Goal: Information Seeking & Learning: Find contact information

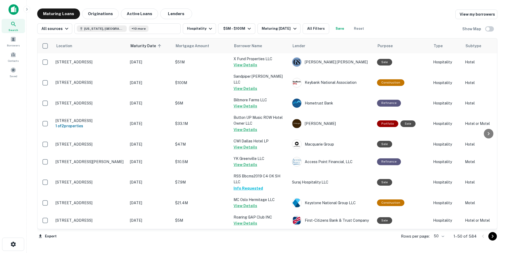
scroll to position [539, 0]
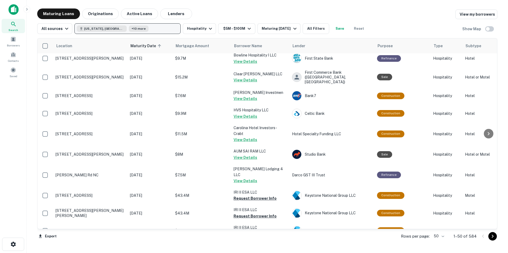
click at [141, 28] on button "[US_STATE], [GEOGRAPHIC_DATA] +10 more" at bounding box center [127, 28] width 106 height 11
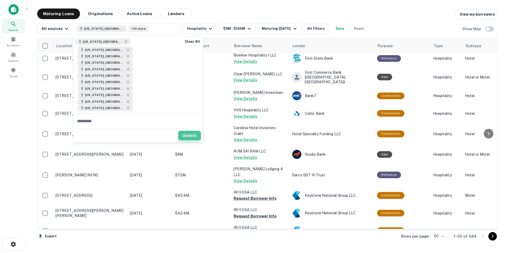
click at [186, 131] on button "Update" at bounding box center [189, 136] width 23 height 10
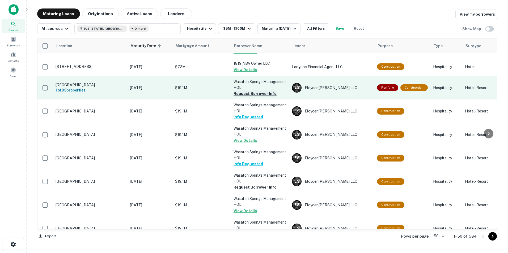
scroll to position [798, 0]
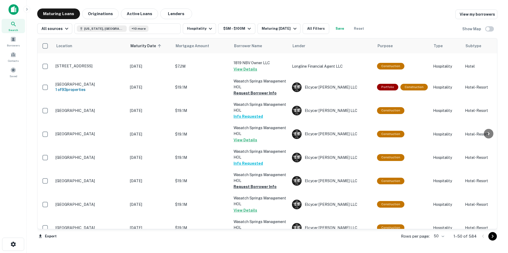
click at [491, 236] on icon "Go to next page" at bounding box center [492, 236] width 6 height 6
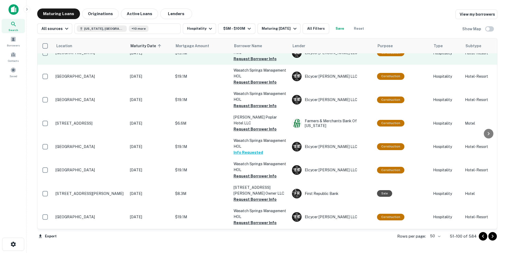
scroll to position [36, 0]
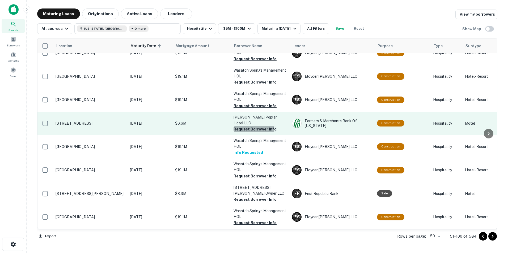
click at [250, 126] on button "Request Borrower Info" at bounding box center [254, 129] width 43 height 6
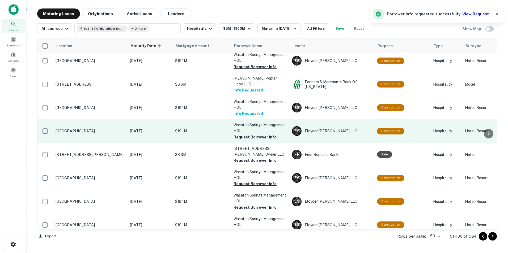
scroll to position [81, 0]
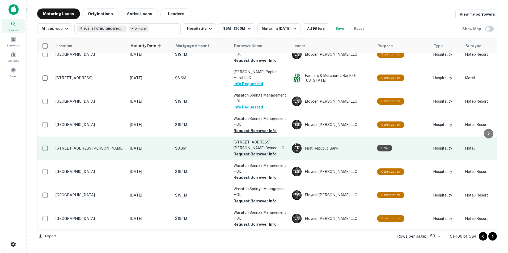
click at [250, 151] on button "Request Borrower Info" at bounding box center [254, 154] width 43 height 6
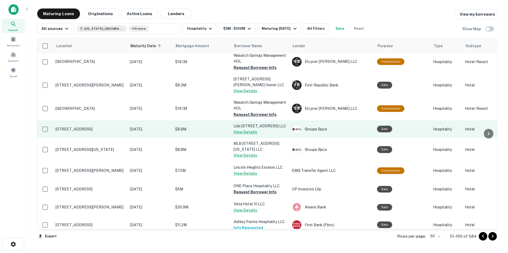
scroll to position [217, 0]
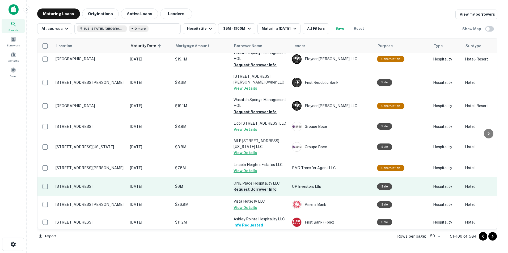
click at [240, 187] on button "Request Borrower Info" at bounding box center [254, 189] width 43 height 6
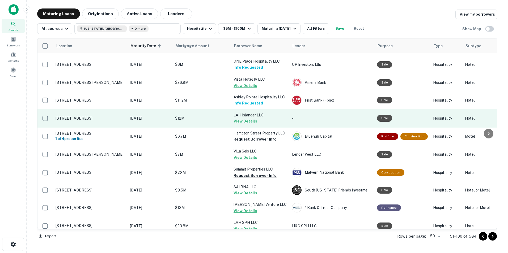
scroll to position [352, 0]
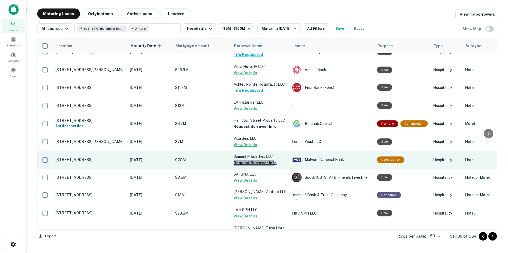
click at [246, 163] on button "Request Borrower Info" at bounding box center [254, 163] width 43 height 6
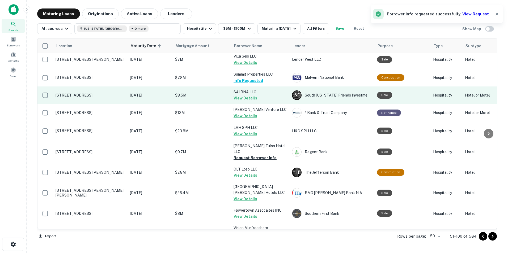
scroll to position [435, 0]
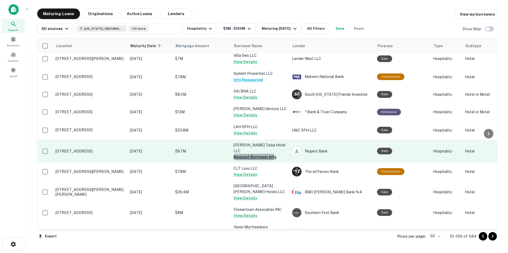
click at [250, 154] on button "Request Borrower Info" at bounding box center [254, 157] width 43 height 6
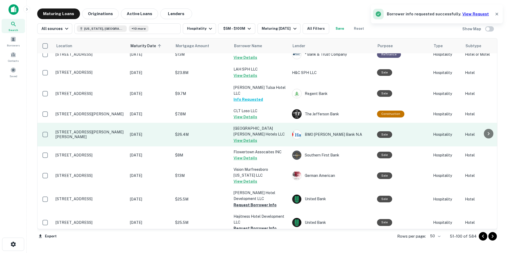
scroll to position [493, 0]
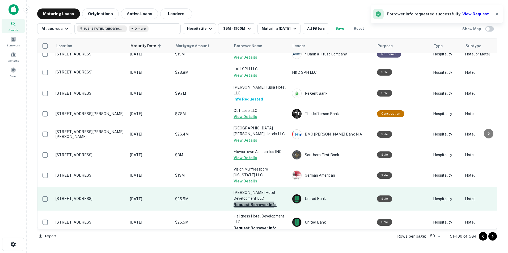
click at [241, 202] on button "Request Borrower Info" at bounding box center [254, 205] width 43 height 6
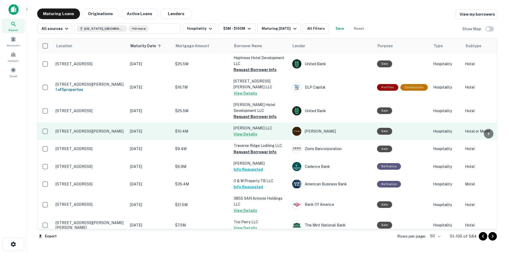
scroll to position [654, 0]
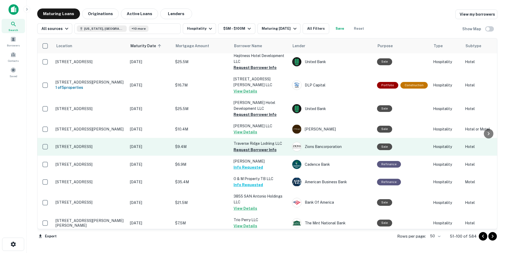
click at [243, 147] on button "Request Borrower Info" at bounding box center [254, 150] width 43 height 6
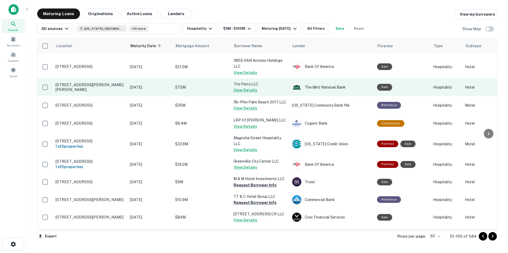
scroll to position [803, 0]
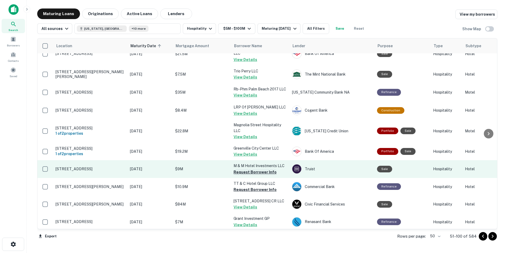
click at [246, 169] on button "Request Borrower Info" at bounding box center [254, 172] width 43 height 6
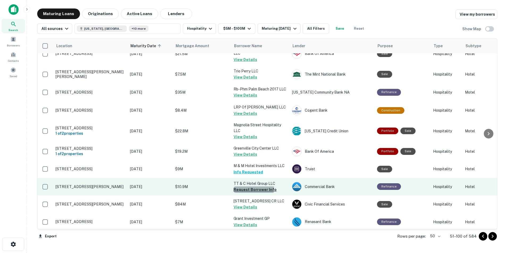
click at [245, 187] on button "Request Borrower Info" at bounding box center [254, 190] width 43 height 6
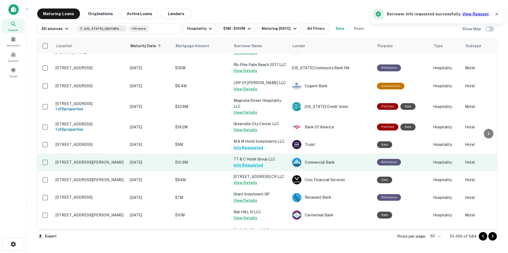
scroll to position [827, 0]
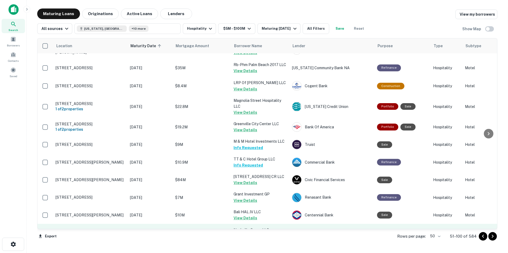
click at [239, 233] on button "Request Borrower Info" at bounding box center [254, 236] width 43 height 6
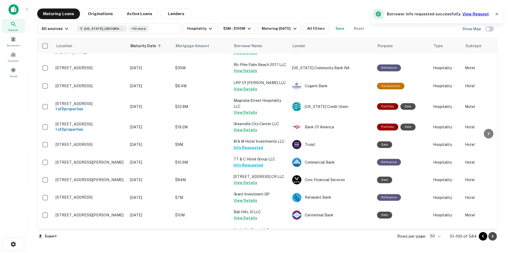
click at [491, 236] on icon "Go to next page" at bounding box center [492, 236] width 6 height 6
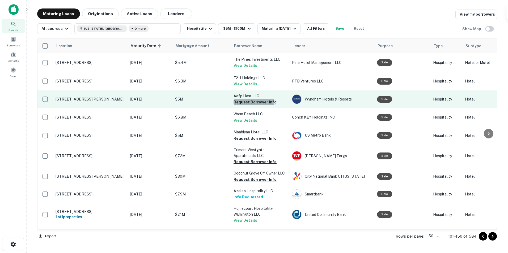
click at [244, 101] on button "Request Borrower Info" at bounding box center [254, 102] width 43 height 6
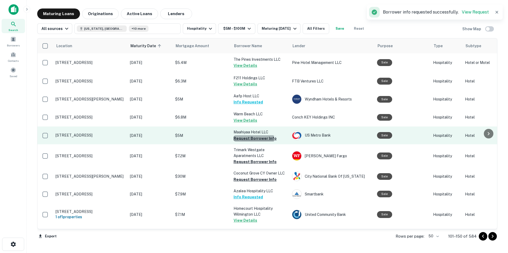
click at [247, 139] on button "Request Borrower Info" at bounding box center [254, 138] width 43 height 6
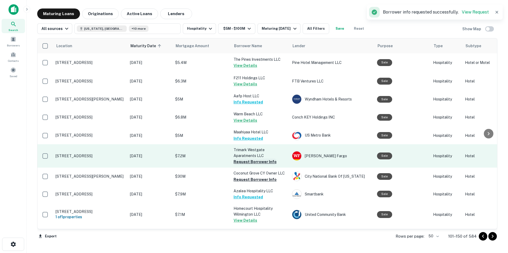
click at [248, 161] on button "Request Borrower Info" at bounding box center [254, 162] width 43 height 6
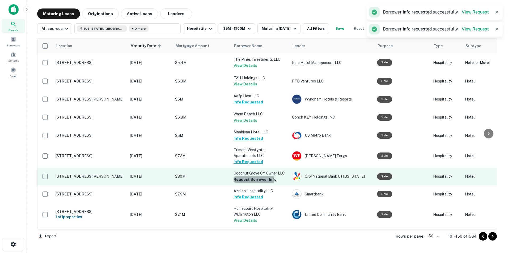
click at [248, 180] on button "Request Borrower Info" at bounding box center [254, 180] width 43 height 6
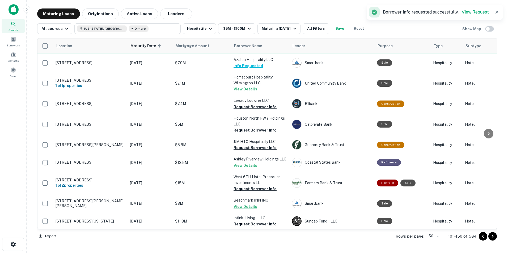
scroll to position [143, 0]
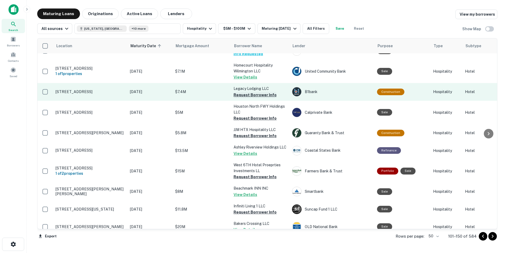
click at [253, 93] on button "Request Borrower Info" at bounding box center [254, 95] width 43 height 6
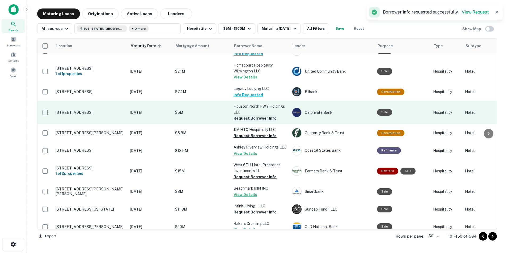
click at [250, 118] on button "Request Borrower Info" at bounding box center [254, 118] width 43 height 6
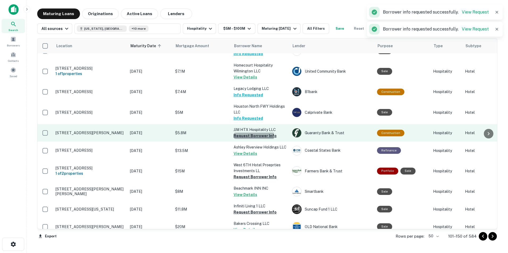
click at [250, 136] on button "Request Borrower Info" at bounding box center [254, 136] width 43 height 6
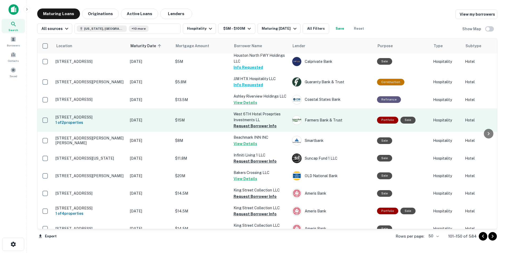
scroll to position [194, 0]
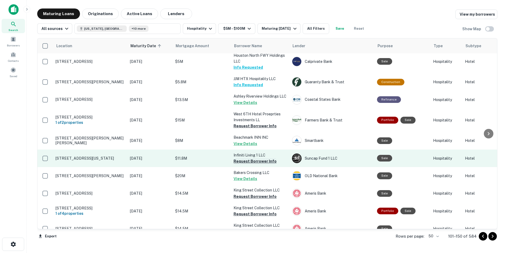
click at [248, 165] on button "Request Borrower Info" at bounding box center [254, 161] width 43 height 6
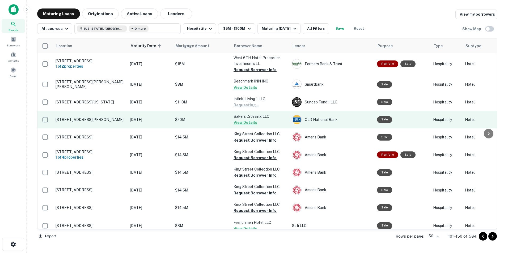
scroll to position [251, 0]
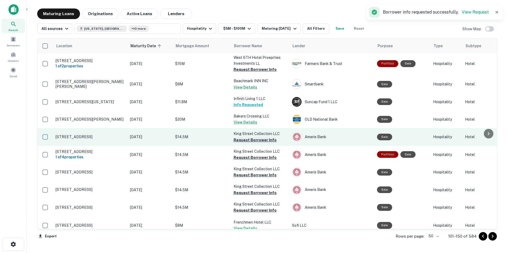
click at [248, 143] on button "Request Borrower Info" at bounding box center [254, 140] width 43 height 6
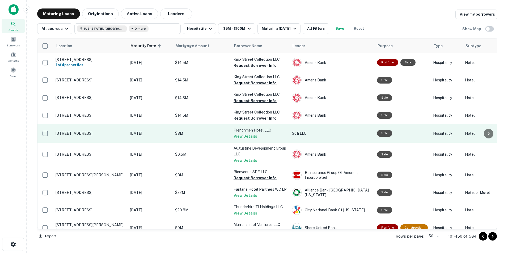
scroll to position [343, 0]
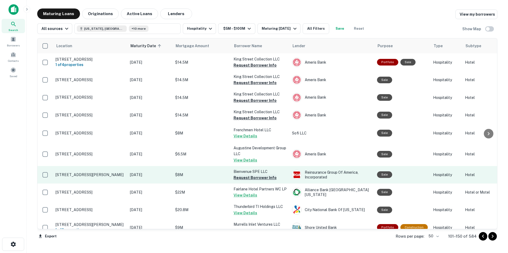
click at [236, 181] on button "Request Borrower Info" at bounding box center [254, 178] width 43 height 6
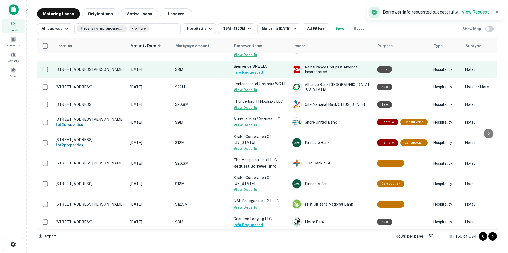
scroll to position [450, 0]
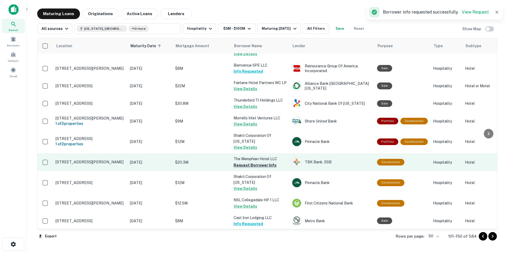
click at [250, 167] on button "Request Borrower Info" at bounding box center [254, 165] width 43 height 6
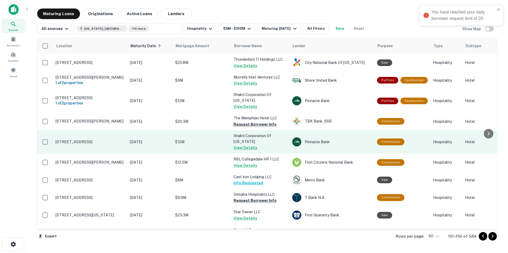
scroll to position [491, 0]
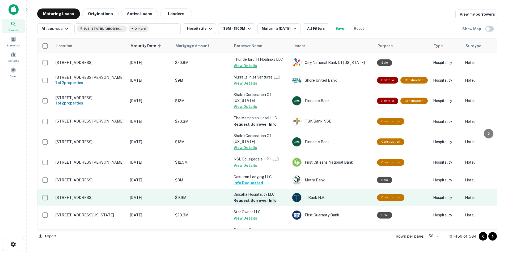
click at [243, 198] on button "Request Borrower Info" at bounding box center [254, 201] width 43 height 6
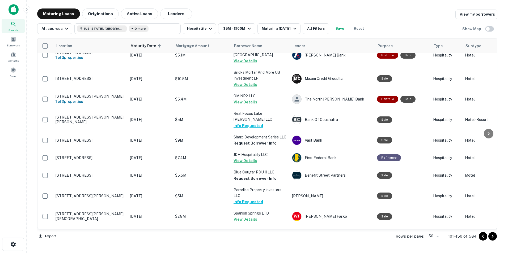
scroll to position [782, 0]
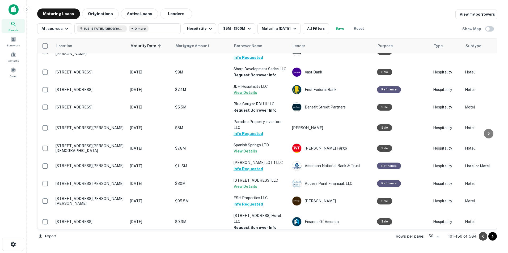
click at [482, 236] on icon "Go to previous page" at bounding box center [483, 236] width 6 height 6
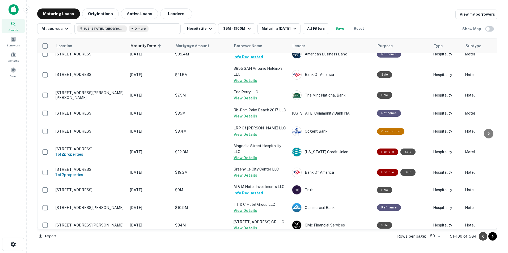
click at [479, 235] on button "Go to previous page" at bounding box center [483, 236] width 8 height 8
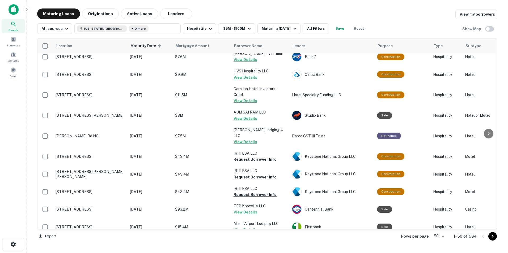
scroll to position [577, 0]
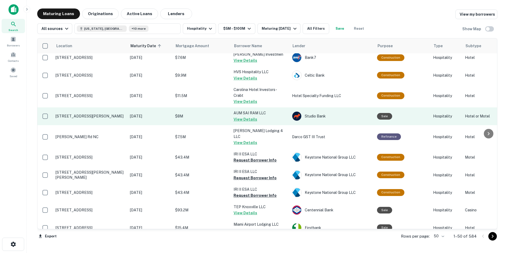
click at [88, 114] on p "[STREET_ADDRESS][PERSON_NAME]" at bounding box center [90, 116] width 69 height 5
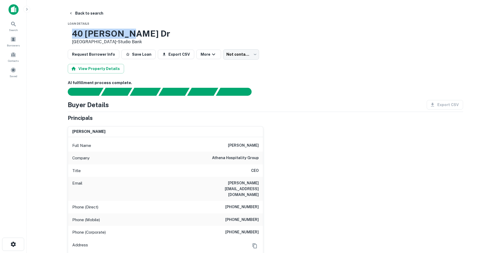
drag, startPoint x: 90, startPoint y: 31, endPoint x: 149, endPoint y: 34, distance: 58.8
click at [149, 34] on h3 "40 [PERSON_NAME] Dr" at bounding box center [121, 34] width 98 height 10
copy h3 "40 [PERSON_NAME] Dr"
click at [75, 12] on button "Back to search" at bounding box center [86, 13] width 39 height 10
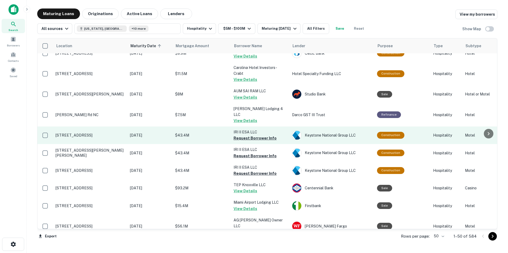
scroll to position [599, 0]
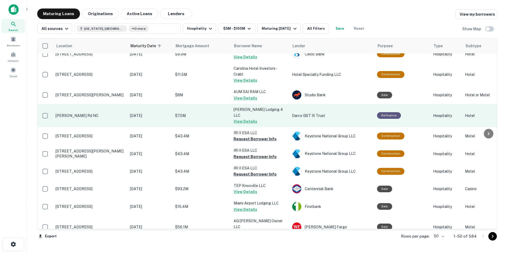
click at [77, 113] on p "[PERSON_NAME] Rd NC" at bounding box center [90, 115] width 69 height 5
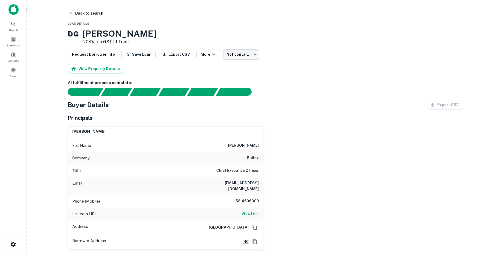
drag, startPoint x: 88, startPoint y: 32, endPoint x: 161, endPoint y: 29, distance: 73.4
click at [161, 29] on div "D G [PERSON_NAME] Rd NC • Darco GST III Trust" at bounding box center [265, 37] width 395 height 16
click at [83, 14] on button "Back to search" at bounding box center [86, 13] width 39 height 10
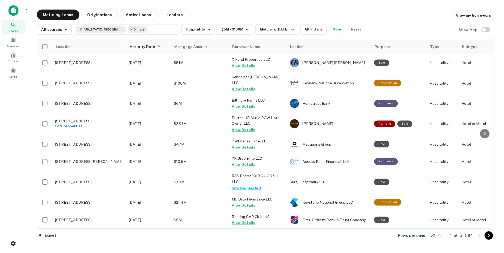
scroll to position [599, 0]
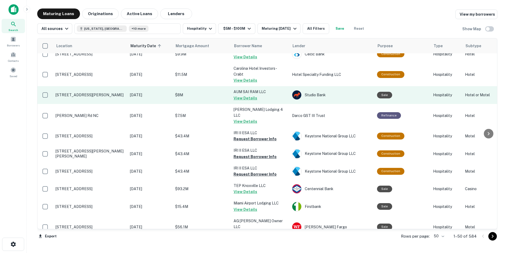
click at [85, 88] on td "[STREET_ADDRESS][PERSON_NAME]" at bounding box center [90, 95] width 74 height 18
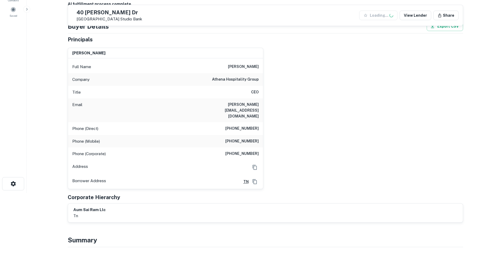
scroll to position [62, 0]
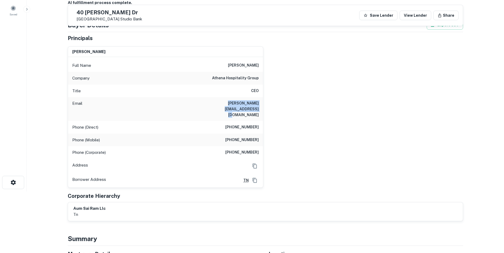
drag, startPoint x: 199, startPoint y: 105, endPoint x: 261, endPoint y: 106, distance: 62.2
click at [261, 106] on div "Email [PERSON_NAME][EMAIL_ADDRESS][DOMAIN_NAME]" at bounding box center [165, 109] width 195 height 24
copy h6 "[PERSON_NAME][EMAIL_ADDRESS][DOMAIN_NAME]"
drag, startPoint x: 231, startPoint y: 116, endPoint x: 263, endPoint y: 117, distance: 32.2
click at [263, 121] on div "Phone (Direct) [PHONE_NUMBER]" at bounding box center [165, 127] width 195 height 13
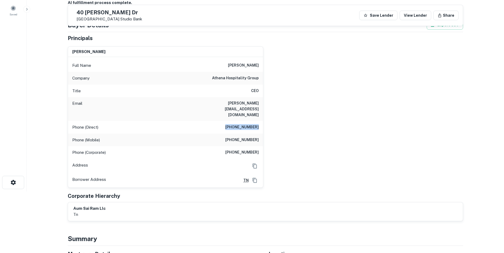
copy h6 "[PHONE_NUMBER]"
drag, startPoint x: 231, startPoint y: 128, endPoint x: 260, endPoint y: 130, distance: 29.0
click at [260, 134] on div "Phone (Mobile) [PHONE_NUMBER]" at bounding box center [165, 140] width 195 height 13
copy h6 "[PHONE_NUMBER]"
drag, startPoint x: 230, startPoint y: 142, endPoint x: 259, endPoint y: 142, distance: 29.0
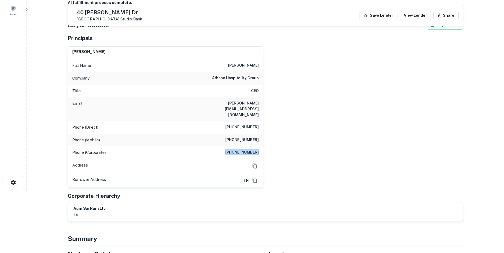
click at [259, 146] on div "Phone (Corporate) [PHONE_NUMBER]" at bounding box center [165, 152] width 195 height 13
copy h6 "[PHONE_NUMBER]"
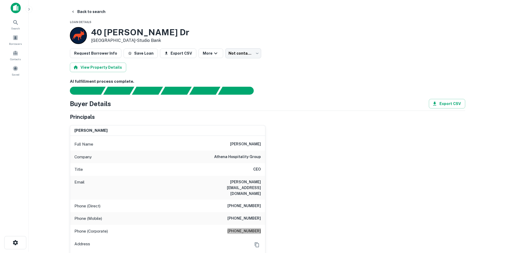
scroll to position [0, 0]
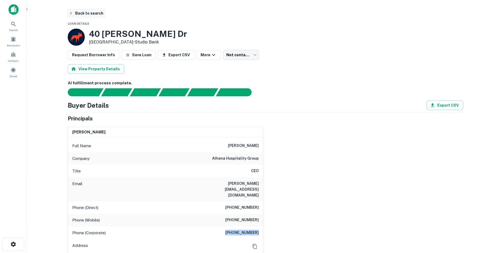
click at [89, 12] on button "Back to search" at bounding box center [86, 13] width 39 height 10
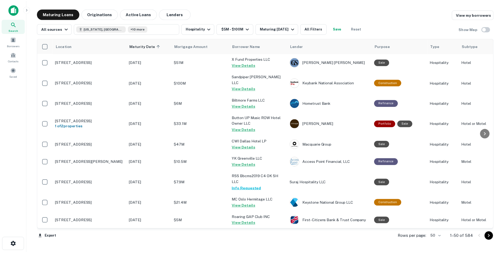
scroll to position [599, 0]
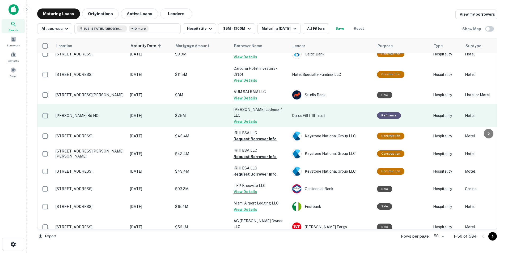
click at [84, 107] on td "[PERSON_NAME] Rd NC" at bounding box center [90, 115] width 74 height 23
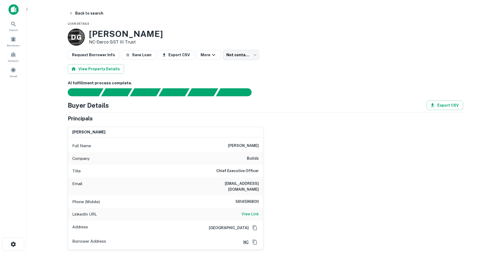
drag, startPoint x: 88, startPoint y: 31, endPoint x: 161, endPoint y: 29, distance: 72.8
click at [161, 29] on div "D G [PERSON_NAME] Rd NC • Darco GST III Trust" at bounding box center [265, 37] width 395 height 17
copy h3 "[PERSON_NAME]"
click at [90, 13] on button "Back to search" at bounding box center [86, 13] width 39 height 10
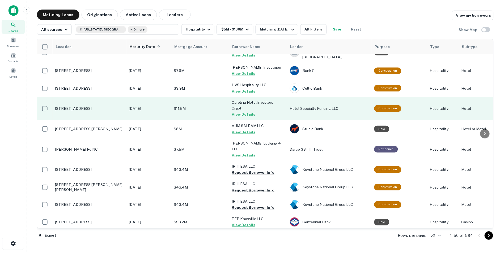
scroll to position [599, 0]
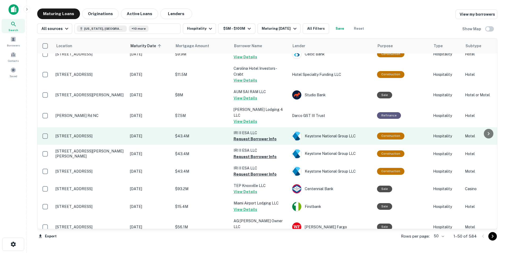
click at [53, 127] on td "[STREET_ADDRESS]" at bounding box center [90, 136] width 74 height 18
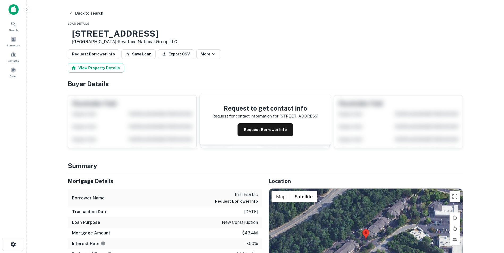
drag, startPoint x: 89, startPoint y: 31, endPoint x: 176, endPoint y: 36, distance: 87.6
click at [176, 36] on h3 "[STREET_ADDRESS]" at bounding box center [124, 34] width 105 height 10
copy h3 "[STREET_ADDRESS]"
click at [80, 11] on button "Back to search" at bounding box center [86, 13] width 39 height 10
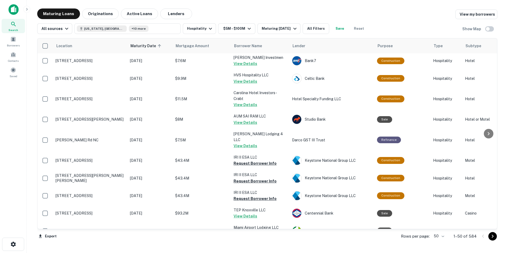
scroll to position [599, 0]
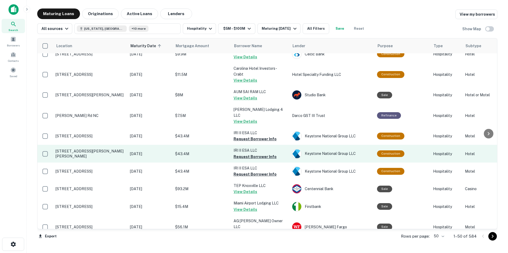
click at [83, 149] on p "[STREET_ADDRESS][PERSON_NAME][PERSON_NAME]" at bounding box center [90, 154] width 69 height 10
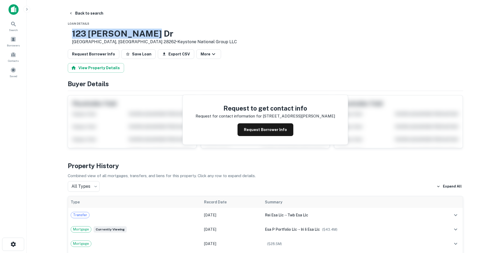
drag, startPoint x: 88, startPoint y: 33, endPoint x: 171, endPoint y: 32, distance: 82.9
click at [171, 32] on div "[STREET_ADDRESS][PERSON_NAME][PERSON_NAME] • Keystone National Group LLC" at bounding box center [152, 37] width 169 height 16
copy h3 "123 [PERSON_NAME] Dr"
click at [77, 13] on button "Back to search" at bounding box center [86, 13] width 39 height 10
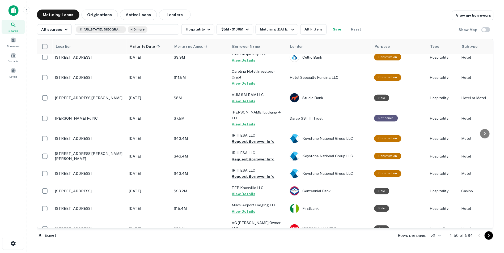
scroll to position [599, 0]
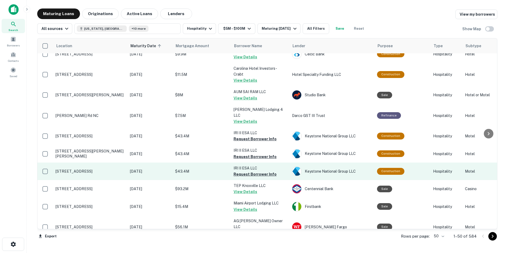
click at [83, 169] on p "[STREET_ADDRESS]" at bounding box center [90, 171] width 69 height 5
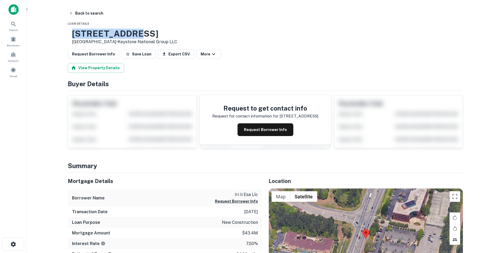
drag, startPoint x: 88, startPoint y: 33, endPoint x: 157, endPoint y: 37, distance: 68.9
click at [157, 37] on div "[STREET_ADDRESS] • Keystone National Group LLC" at bounding box center [122, 37] width 109 height 16
copy h3 "[STREET_ADDRESS]"
drag, startPoint x: 90, startPoint y: 32, endPoint x: 155, endPoint y: 30, distance: 65.1
click at [155, 30] on h3 "[STREET_ADDRESS]" at bounding box center [124, 34] width 105 height 10
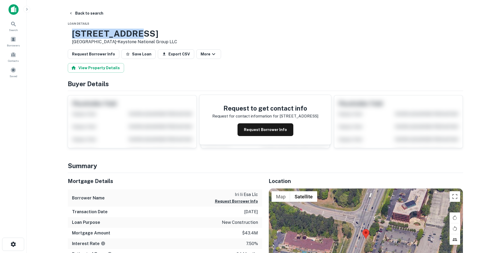
copy h3 "[STREET_ADDRESS]"
click at [95, 12] on button "Back to search" at bounding box center [86, 13] width 39 height 10
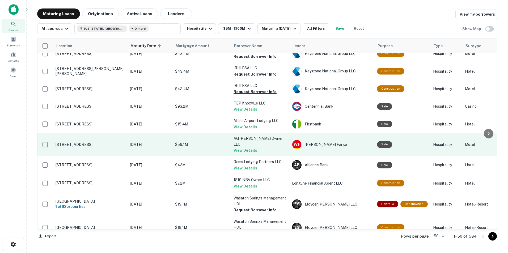
scroll to position [682, 0]
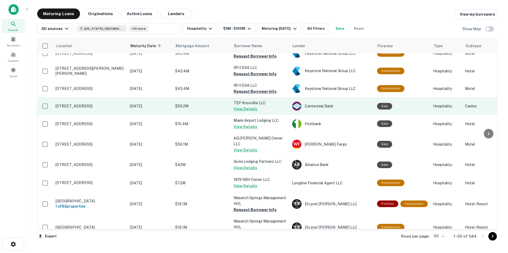
click at [86, 104] on p "[STREET_ADDRESS]" at bounding box center [90, 106] width 69 height 5
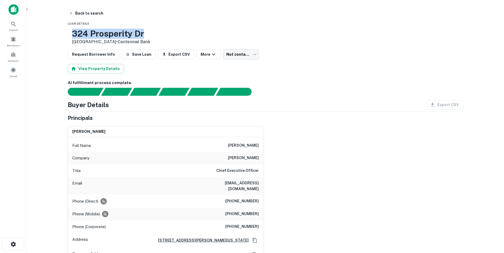
drag, startPoint x: 89, startPoint y: 33, endPoint x: 164, endPoint y: 29, distance: 75.0
click at [150, 29] on h3 "324 Prosperity Dr" at bounding box center [111, 34] width 78 height 10
click at [83, 13] on button "Back to search" at bounding box center [86, 13] width 39 height 10
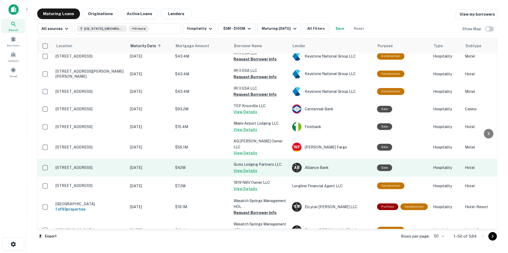
scroll to position [682, 0]
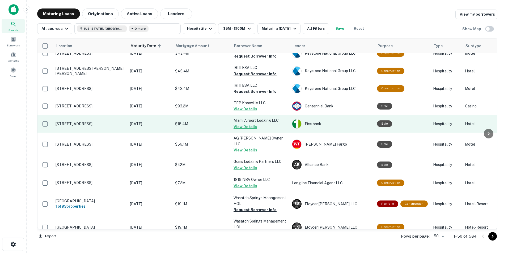
click at [91, 122] on p "[STREET_ADDRESS]" at bounding box center [90, 124] width 69 height 5
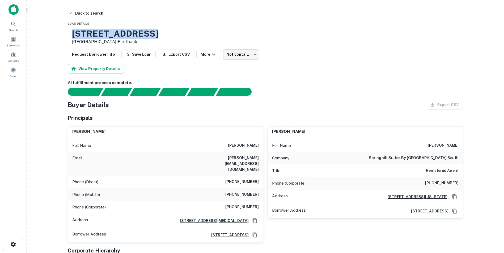
drag, startPoint x: 90, startPoint y: 32, endPoint x: 175, endPoint y: 27, distance: 85.7
click at [97, 13] on button "Back to search" at bounding box center [86, 13] width 39 height 10
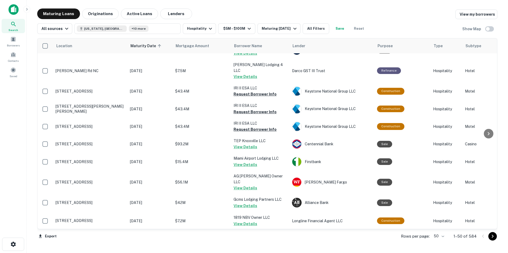
scroll to position [682, 0]
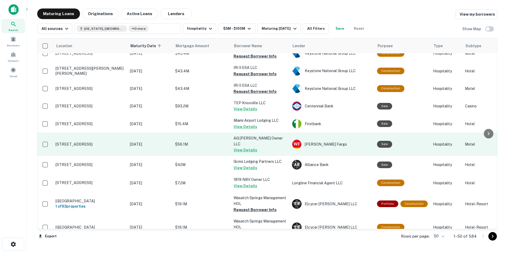
click at [90, 142] on p "[STREET_ADDRESS]" at bounding box center [90, 144] width 69 height 5
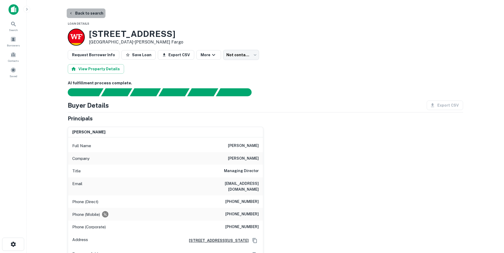
click at [90, 13] on button "Back to search" at bounding box center [86, 13] width 39 height 10
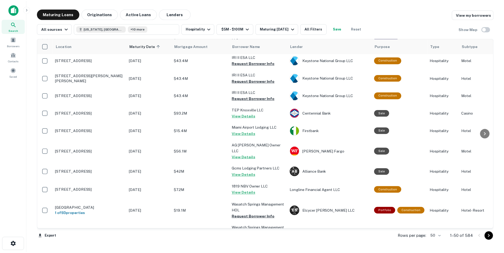
scroll to position [682, 0]
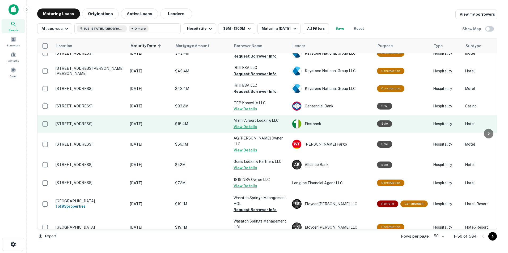
click at [89, 122] on p "[STREET_ADDRESS]" at bounding box center [90, 124] width 69 height 5
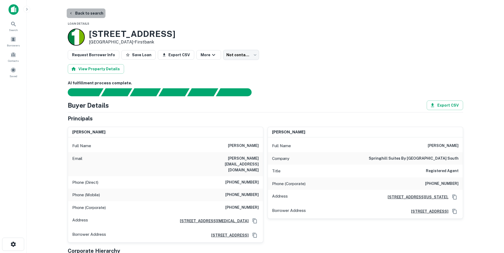
click at [91, 13] on button "Back to search" at bounding box center [86, 13] width 39 height 10
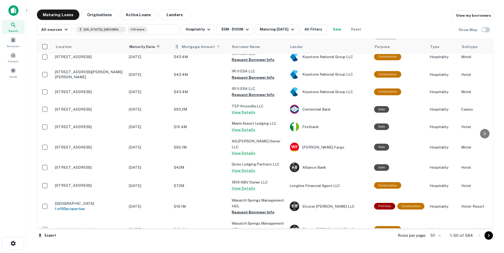
scroll to position [682, 0]
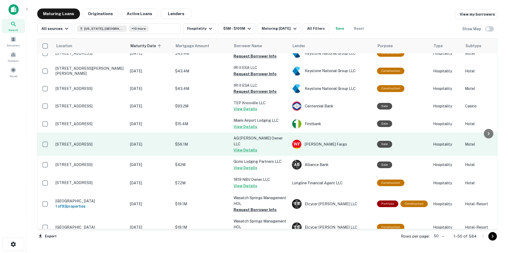
click at [74, 142] on p "[STREET_ADDRESS]" at bounding box center [90, 144] width 69 height 5
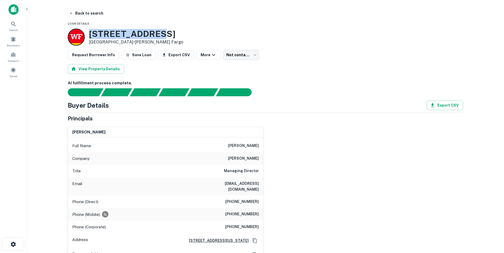
drag, startPoint x: 87, startPoint y: 33, endPoint x: 164, endPoint y: 32, distance: 76.8
click at [164, 32] on div "[STREET_ADDRESS] • [PERSON_NAME] Fargo" at bounding box center [265, 37] width 395 height 17
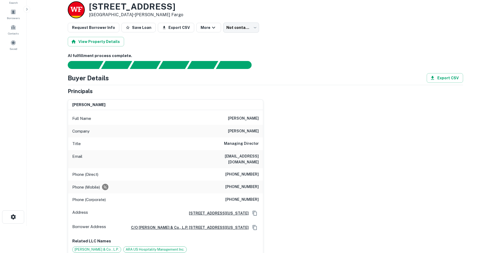
scroll to position [31, 0]
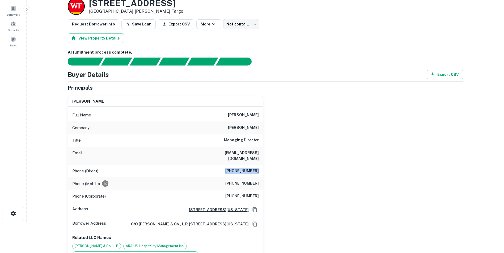
drag, startPoint x: 229, startPoint y: 163, endPoint x: 262, endPoint y: 165, distance: 33.2
click at [262, 165] on div "Phone (Direct) [PHONE_NUMBER]" at bounding box center [165, 171] width 195 height 13
drag, startPoint x: 231, startPoint y: 176, endPoint x: 266, endPoint y: 177, distance: 35.3
click at [266, 177] on div "[PERSON_NAME] Full Name [PERSON_NAME] Company [PERSON_NAME] Title Managing Dire…" at bounding box center [262, 177] width 399 height 170
drag, startPoint x: 228, startPoint y: 192, endPoint x: 259, endPoint y: 190, distance: 31.1
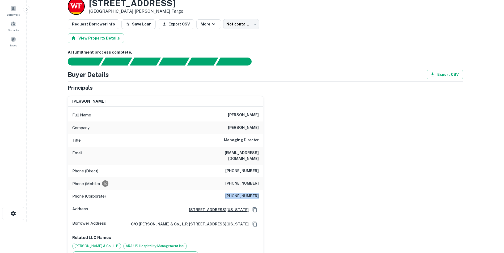
click at [259, 190] on div "Phone (Corporate) [PHONE_NUMBER]" at bounding box center [165, 196] width 195 height 13
drag, startPoint x: 213, startPoint y: 152, endPoint x: 257, endPoint y: 151, distance: 43.8
click at [257, 151] on div "Email [EMAIL_ADDRESS][DOMAIN_NAME]" at bounding box center [165, 156] width 195 height 18
click at [257, 151] on h6 "[EMAIL_ADDRESS][DOMAIN_NAME]" at bounding box center [227, 156] width 64 height 12
drag, startPoint x: 211, startPoint y: 155, endPoint x: 263, endPoint y: 154, distance: 52.6
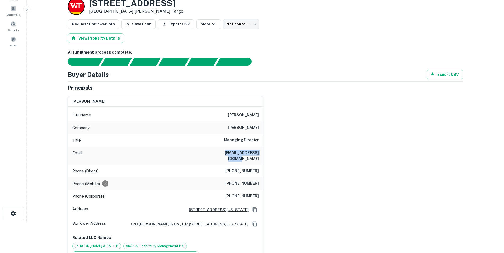
click at [263, 154] on div "[PERSON_NAME] Full Name [PERSON_NAME] Company [PERSON_NAME] Title Managing Dire…" at bounding box center [262, 177] width 399 height 170
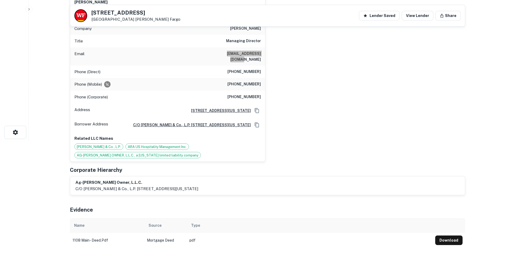
scroll to position [0, 0]
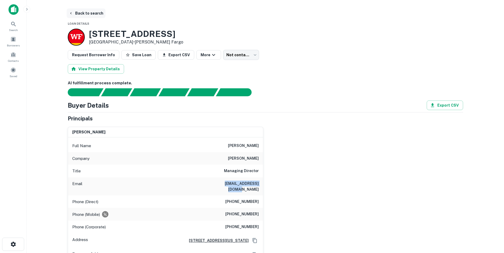
click at [80, 10] on button "Back to search" at bounding box center [86, 13] width 39 height 10
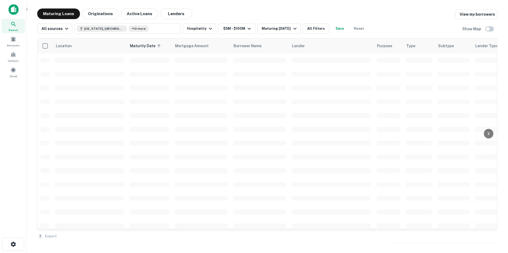
scroll to position [682, 0]
